Goal: Check status: Check status

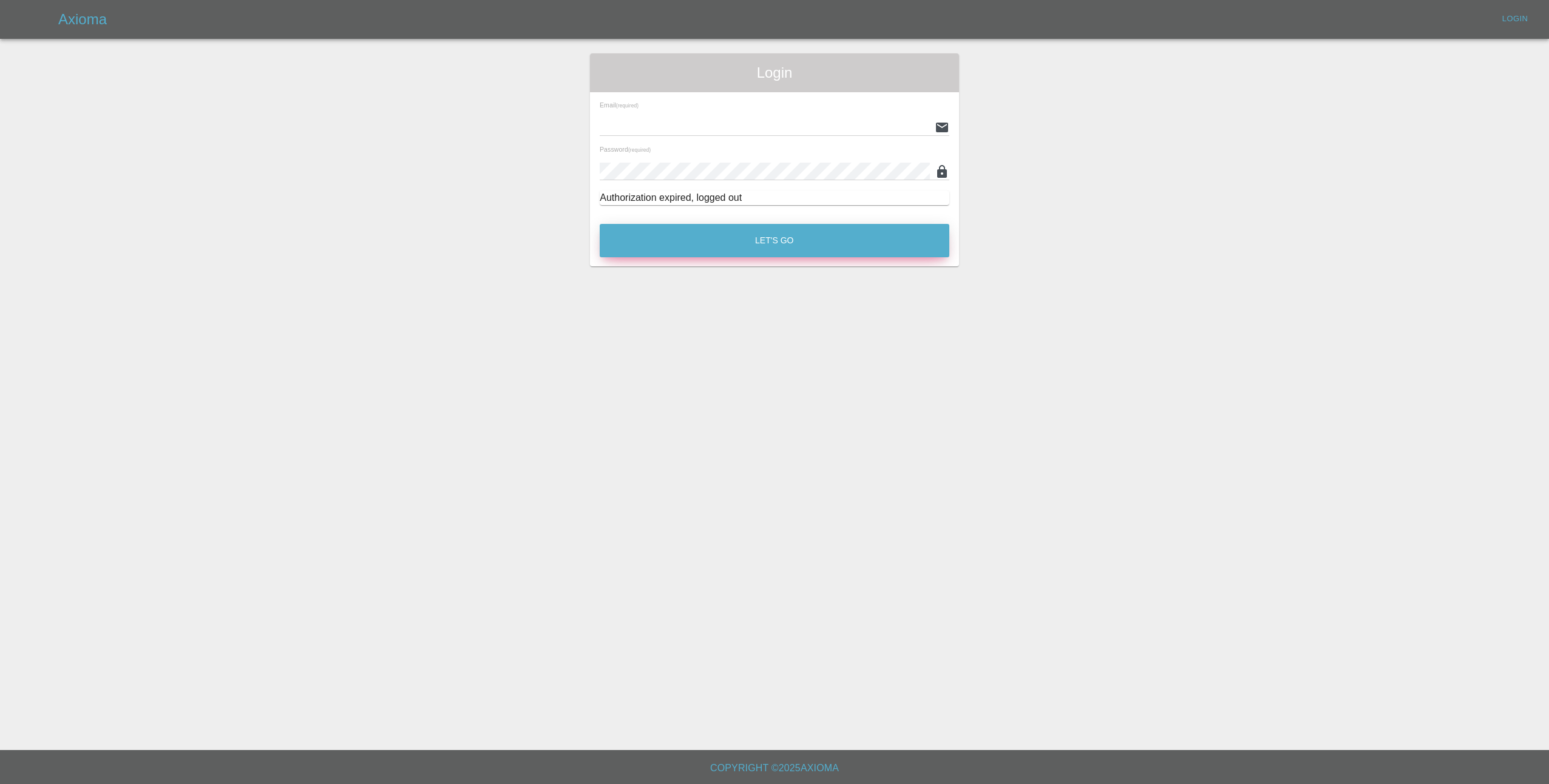
type input "[EMAIL_ADDRESS][DOMAIN_NAME]"
click at [801, 249] on button "Let's Go" at bounding box center [774, 240] width 349 height 34
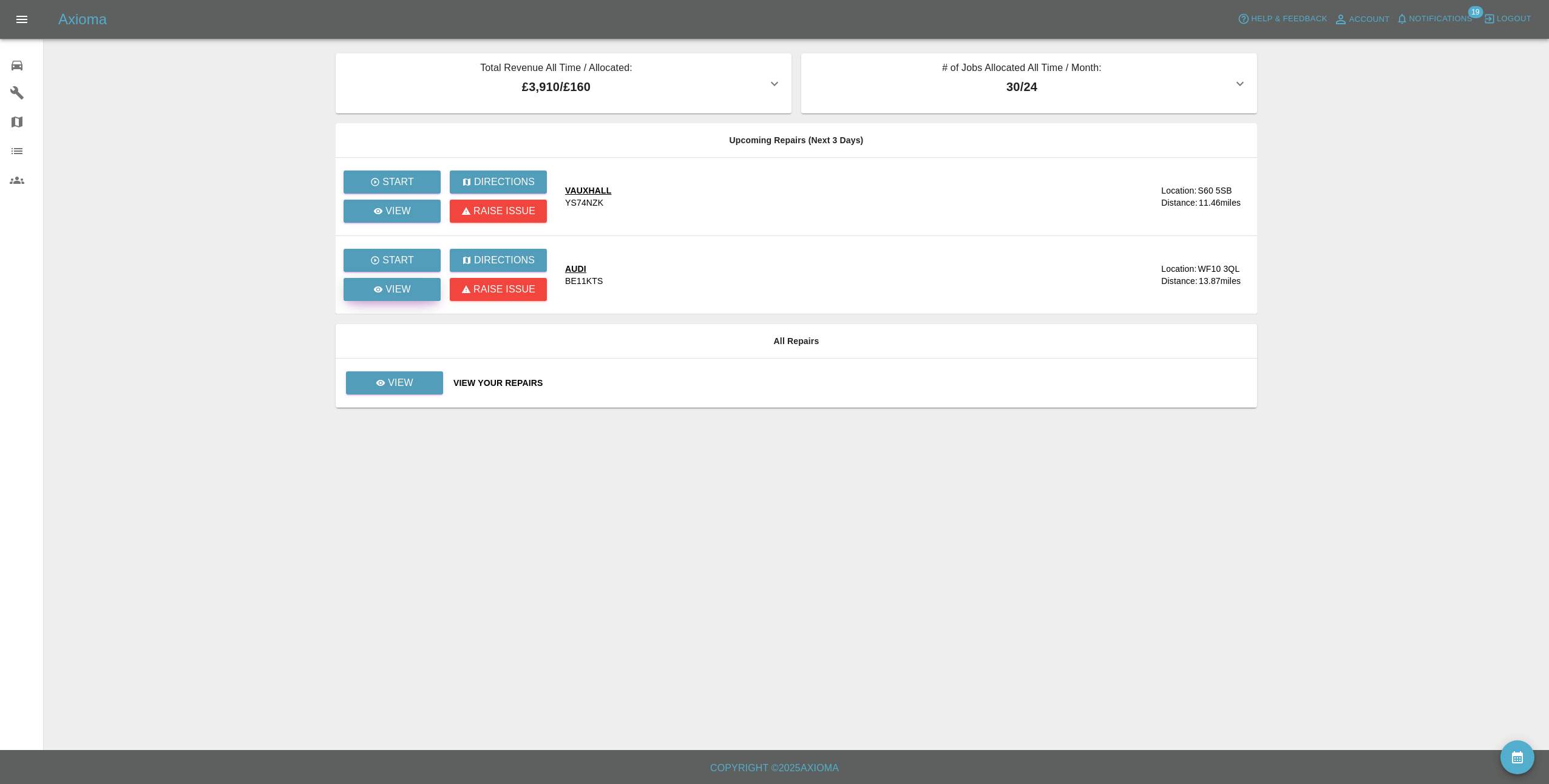
click at [389, 289] on p "View" at bounding box center [398, 289] width 26 height 14
